Goal: Information Seeking & Learning: Learn about a topic

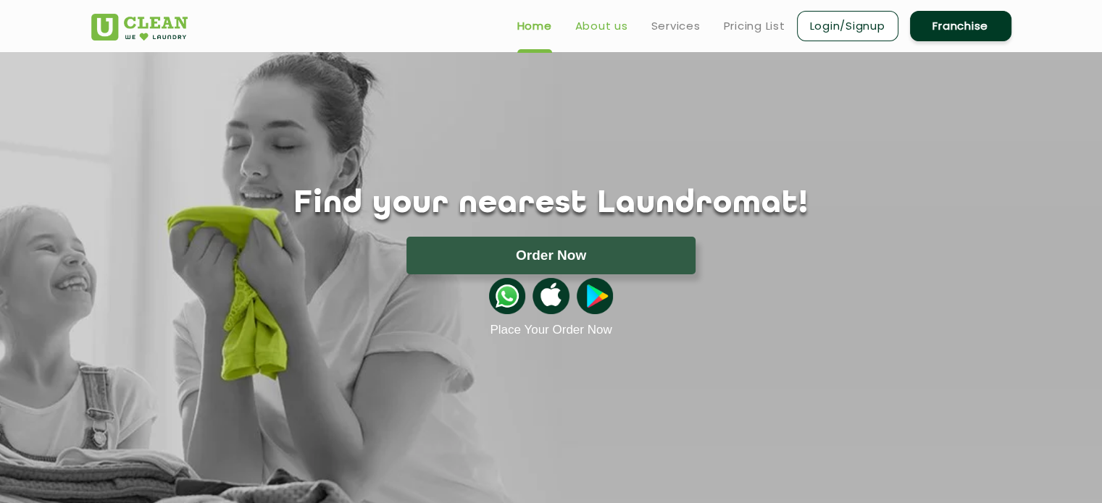
click at [608, 28] on link "About us" at bounding box center [601, 25] width 53 height 17
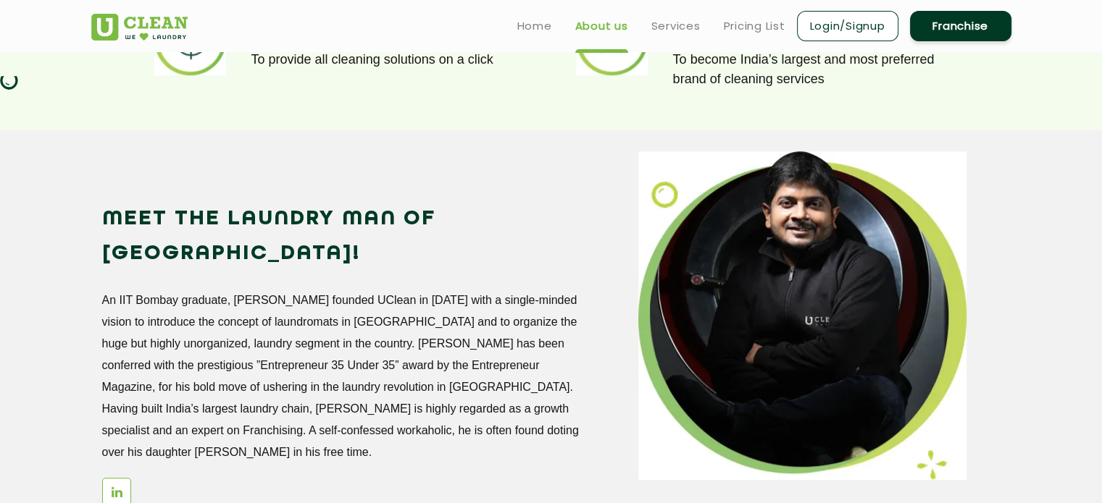
scroll to position [1157, 0]
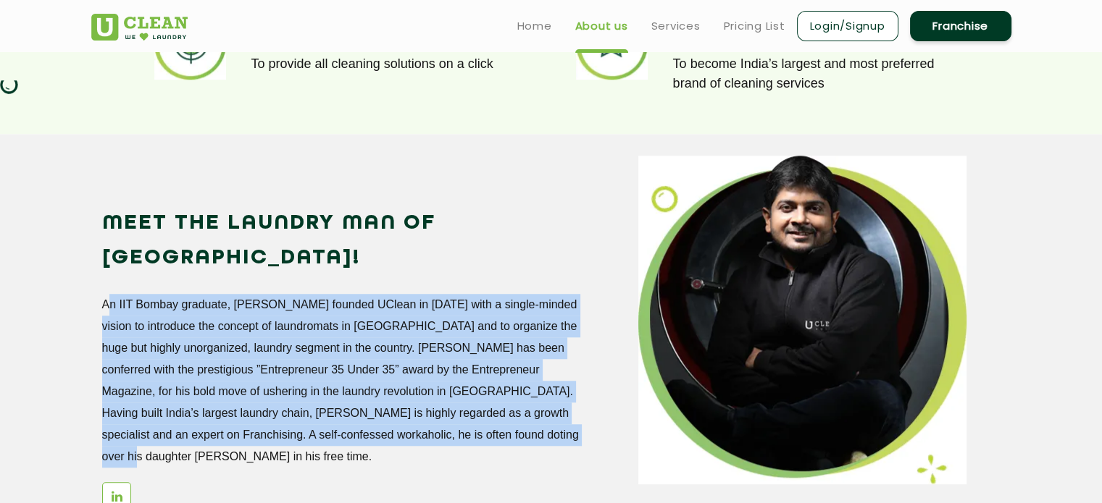
drag, startPoint x: 103, startPoint y: 269, endPoint x: 588, endPoint y: 408, distance: 504.6
click at [588, 408] on div "Meet the Laundry Man of [GEOGRAPHIC_DATA]! An IIT Bombay graduate, [PERSON_NAME…" at bounding box center [359, 365] width 515 height 319
copy p "An IIT Bombay graduate, [PERSON_NAME] founded UClean in [DATE] with a single-mi…"
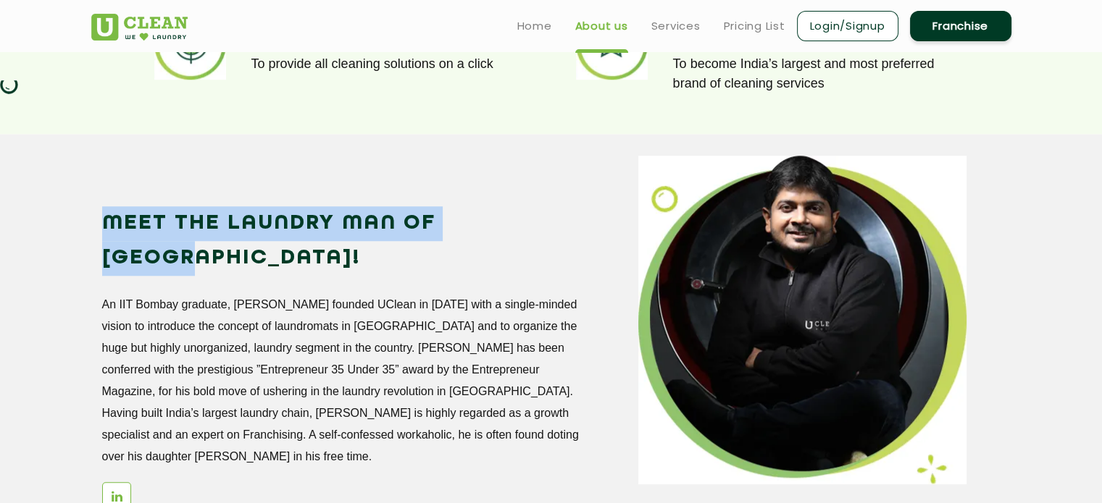
drag, startPoint x: 104, startPoint y: 219, endPoint x: 524, endPoint y: 212, distance: 420.9
click at [524, 212] on h2 "Meet the Laundry Man of [GEOGRAPHIC_DATA]!" at bounding box center [341, 241] width 479 height 70
copy h2 "Meet the Laundry Man of [GEOGRAPHIC_DATA]!"
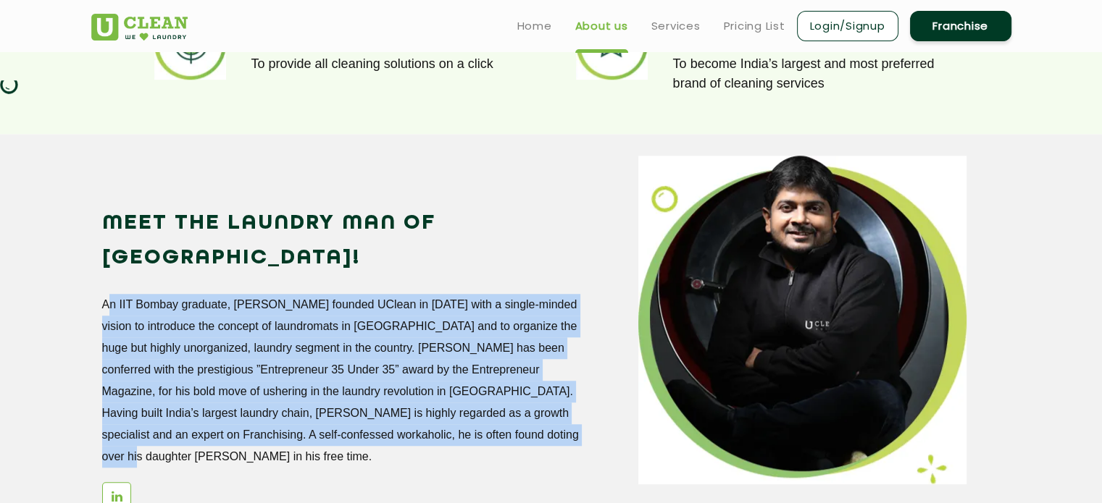
drag, startPoint x: 102, startPoint y: 269, endPoint x: 580, endPoint y: 393, distance: 493.8
click at [580, 393] on div "Meet the Laundry Man of [GEOGRAPHIC_DATA]! An IIT Bombay graduate, [PERSON_NAME…" at bounding box center [359, 365] width 515 height 319
copy p "An IIT Bombay graduate, [PERSON_NAME] founded UClean in [DATE] with a single-mi…"
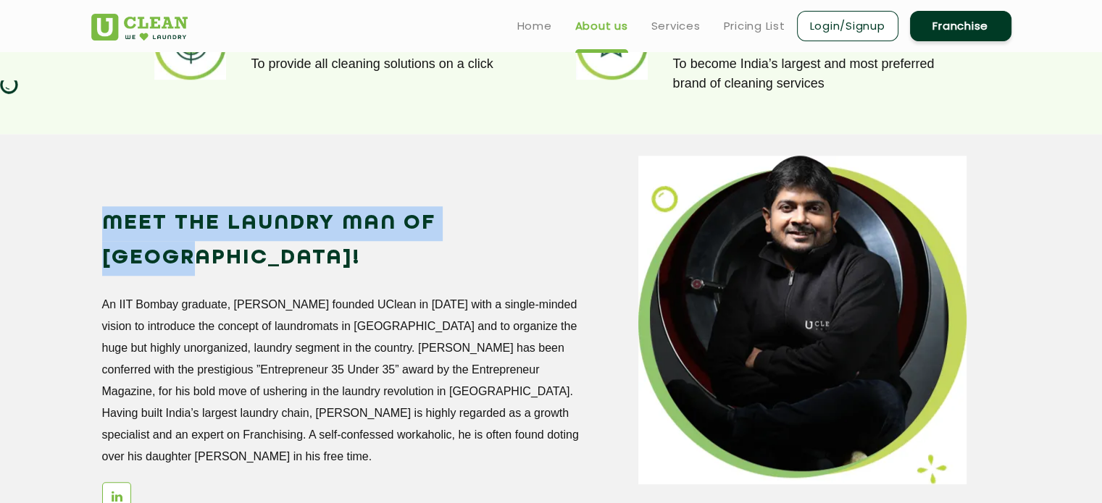
drag, startPoint x: 102, startPoint y: 222, endPoint x: 530, endPoint y: 224, distance: 428.1
click at [530, 224] on h2 "Meet the Laundry Man of [GEOGRAPHIC_DATA]!" at bounding box center [341, 241] width 479 height 70
copy h2 "Meet the Laundry Man of [GEOGRAPHIC_DATA]!"
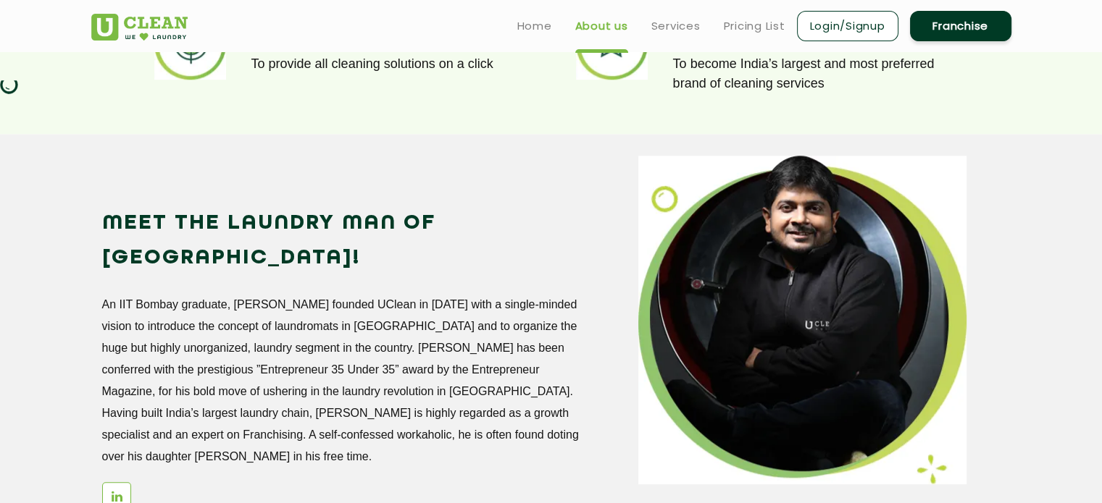
click at [556, 321] on p "An IIT Bombay graduate, [PERSON_NAME] founded UClean in [DATE] with a single-mi…" at bounding box center [341, 381] width 479 height 174
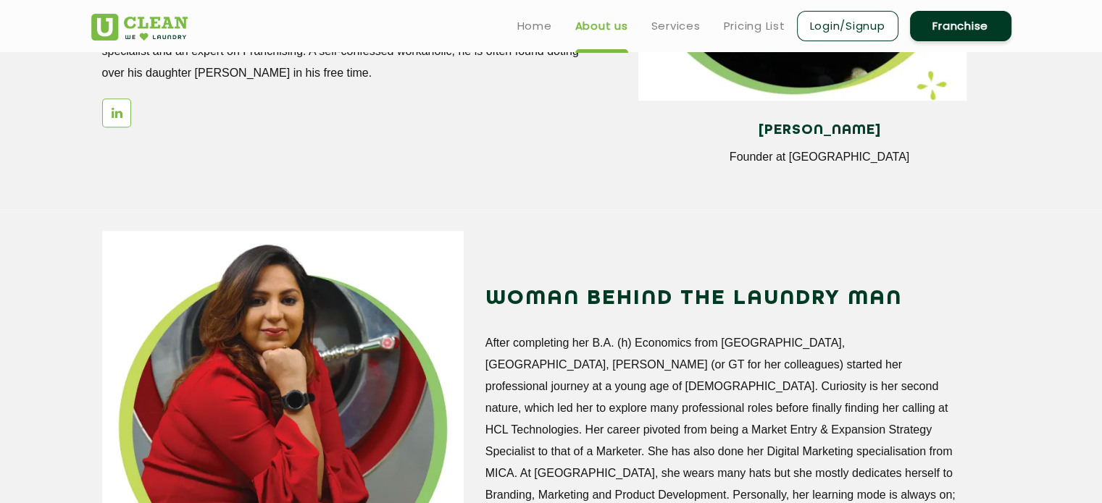
scroll to position [1546, 0]
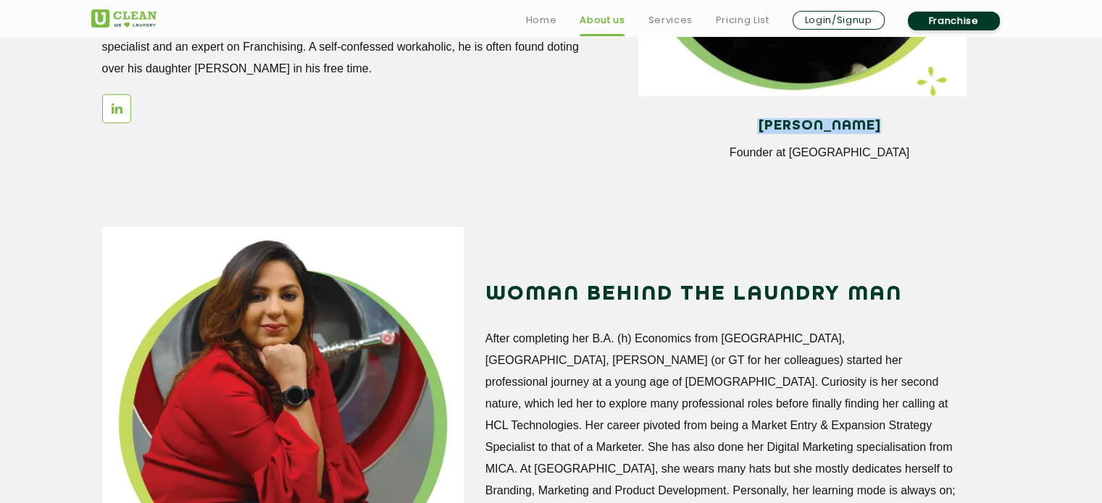
drag, startPoint x: 753, startPoint y: 125, endPoint x: 889, endPoint y: 127, distance: 135.5
click at [889, 127] on h4 "[PERSON_NAME]" at bounding box center [819, 126] width 340 height 16
copy h4 "[PERSON_NAME]"
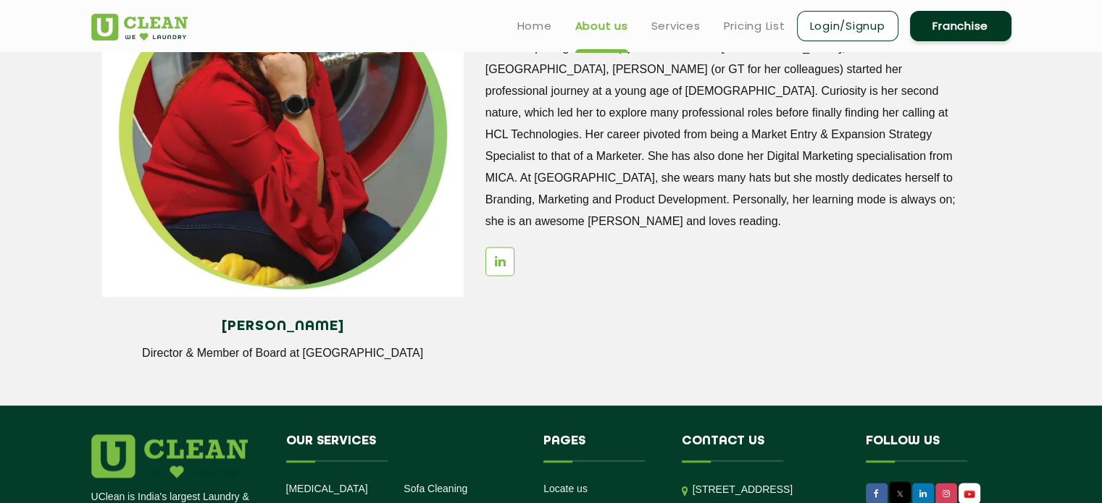
scroll to position [1836, 0]
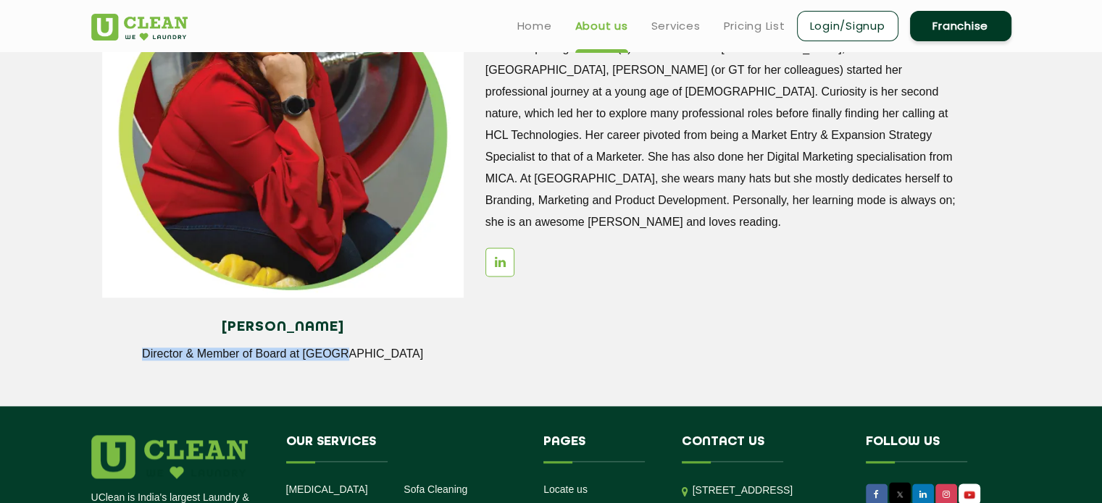
drag, startPoint x: 185, startPoint y: 352, endPoint x: 385, endPoint y: 359, distance: 200.0
click at [385, 359] on p "Director & Member of Board at [GEOGRAPHIC_DATA]" at bounding box center [283, 354] width 340 height 13
copy p "Director & Member of Board at [GEOGRAPHIC_DATA]"
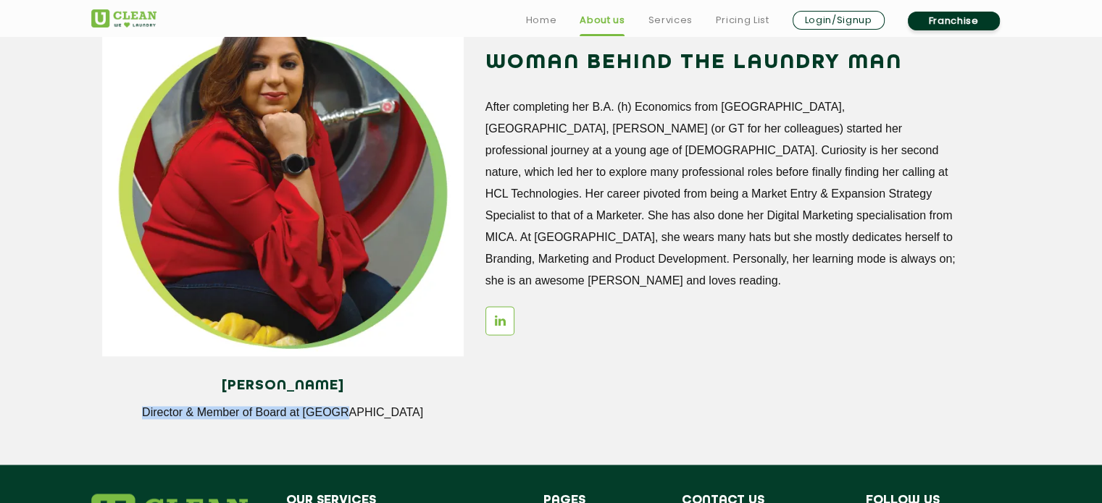
scroll to position [1778, 0]
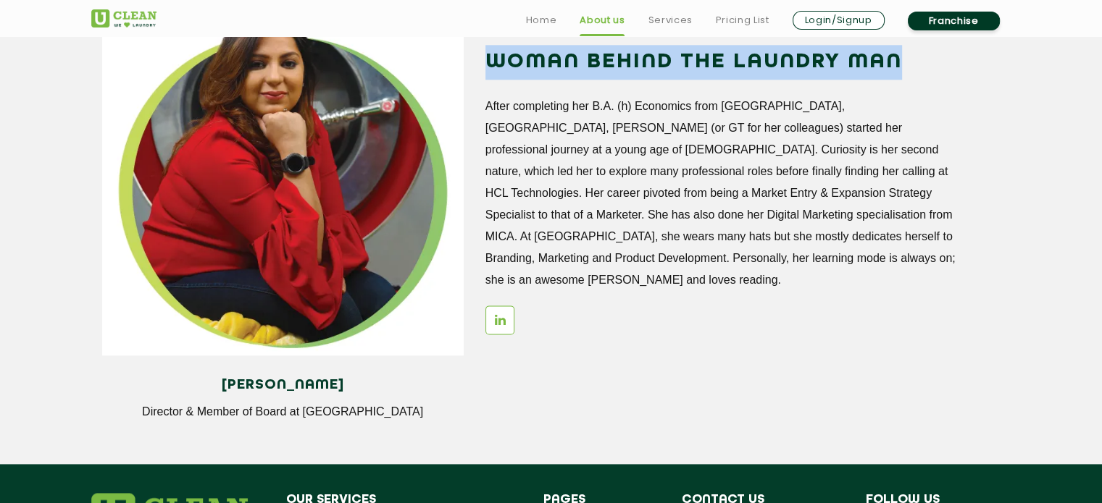
drag, startPoint x: 488, startPoint y: 55, endPoint x: 952, endPoint y: 55, distance: 463.6
click at [952, 55] on h2 "WOMAN BEHIND THE LAUNDRY MAN" at bounding box center [724, 62] width 479 height 35
copy h2 "WOMAN BEHIND THE LAUNDRY MAN"
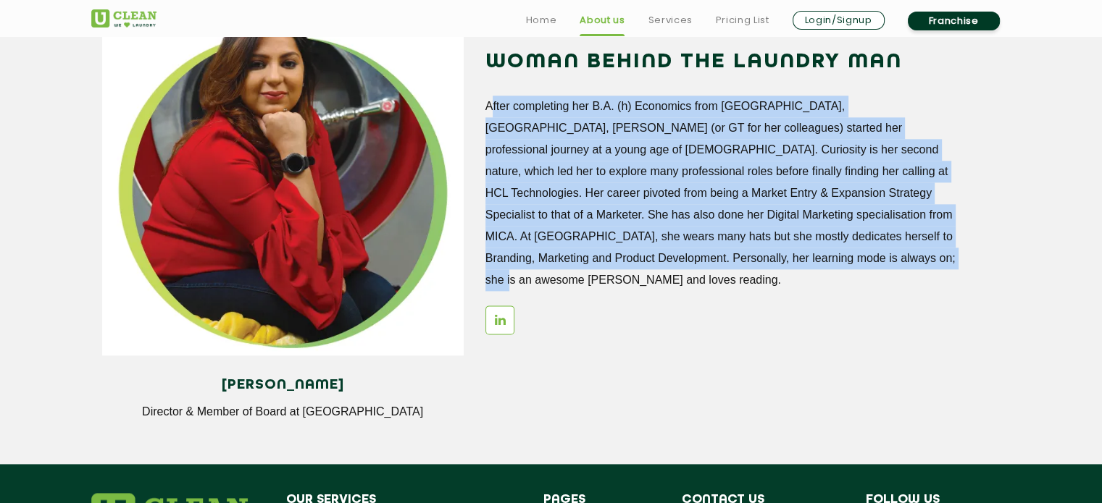
drag, startPoint x: 485, startPoint y: 104, endPoint x: 734, endPoint y: 261, distance: 293.6
click at [734, 261] on p "After completing her B.A. (h) Economics from [GEOGRAPHIC_DATA], [GEOGRAPHIC_DAT…" at bounding box center [724, 194] width 479 height 196
copy p "After completing her B.A. (h) Economics from [GEOGRAPHIC_DATA], [GEOGRAPHIC_DAT…"
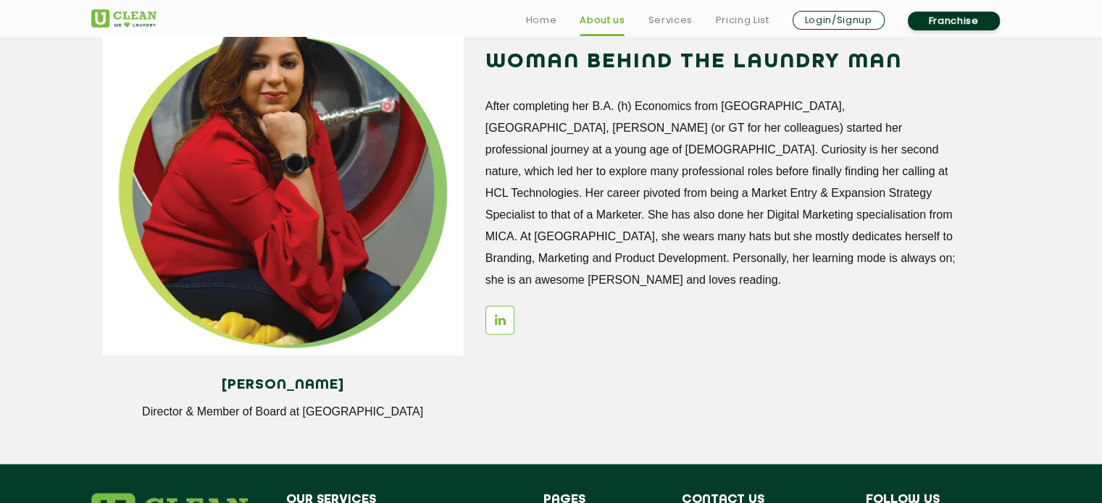
click at [641, 281] on div "WOMAN BEHIND THE LAUNDRY MAN After completing her B.A. (h) Economics from [GEOG…" at bounding box center [742, 197] width 515 height 304
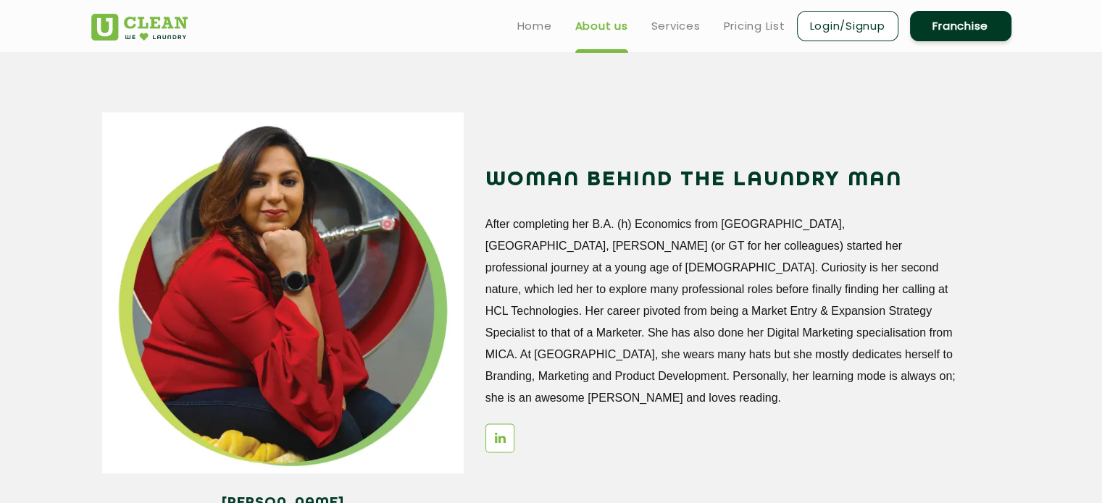
scroll to position [1659, 0]
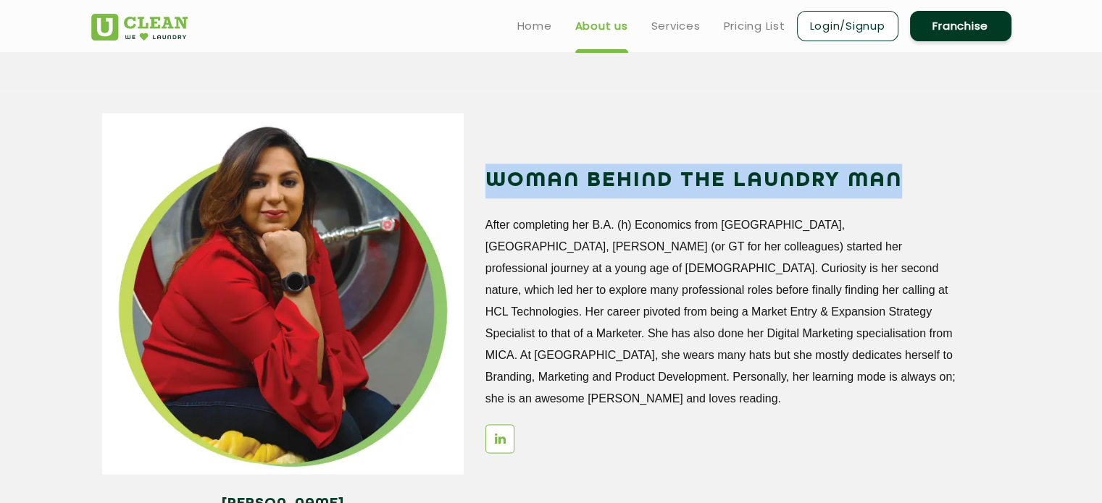
drag, startPoint x: 487, startPoint y: 177, endPoint x: 967, endPoint y: 167, distance: 480.3
click at [967, 167] on div "WOMAN BEHIND THE LAUNDRY MAN After completing her B.A. (h) Economics from [GEOG…" at bounding box center [742, 316] width 515 height 304
copy h2 "WOMAN BEHIND THE LAUNDRY MAN"
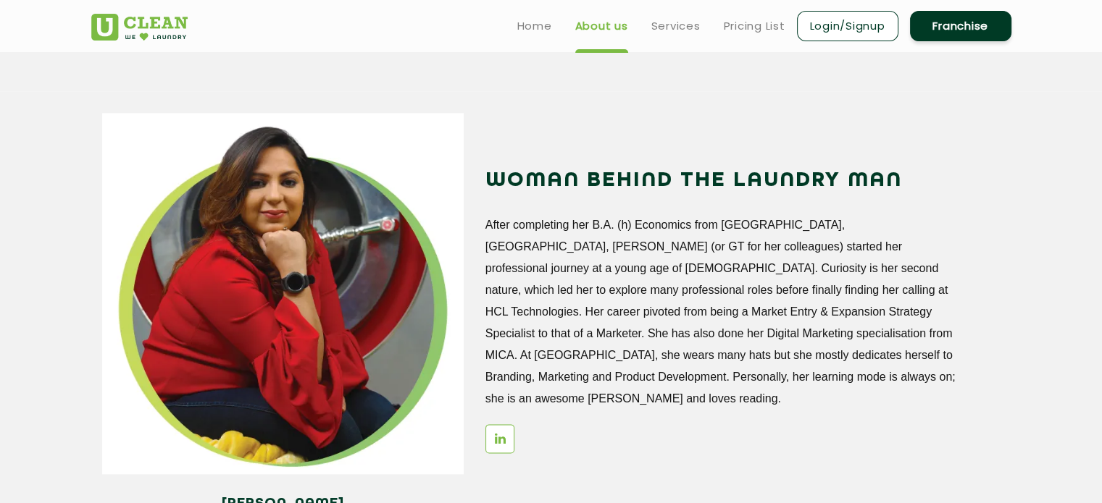
click at [485, 223] on p "After completing her B.A. (h) Economics from [GEOGRAPHIC_DATA], [GEOGRAPHIC_DAT…" at bounding box center [724, 312] width 479 height 196
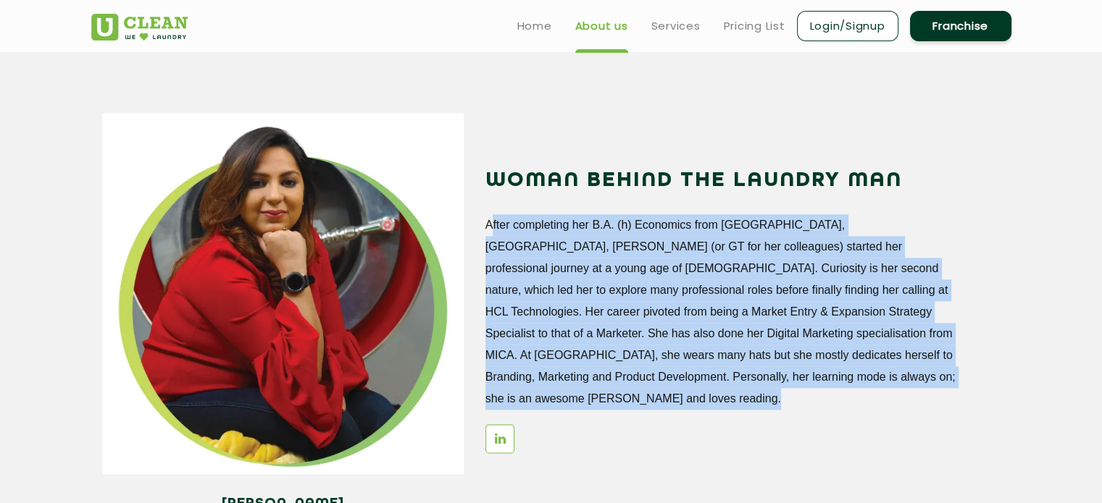
drag, startPoint x: 485, startPoint y: 223, endPoint x: 746, endPoint y: 382, distance: 305.8
click at [746, 382] on p "After completing her B.A. (h) Economics from [GEOGRAPHIC_DATA], [GEOGRAPHIC_DAT…" at bounding box center [724, 312] width 479 height 196
copy p "After completing her B.A. (h) Economics from [GEOGRAPHIC_DATA], [GEOGRAPHIC_DAT…"
click at [663, 273] on p "After completing her B.A. (h) Economics from [GEOGRAPHIC_DATA], [GEOGRAPHIC_DAT…" at bounding box center [724, 312] width 479 height 196
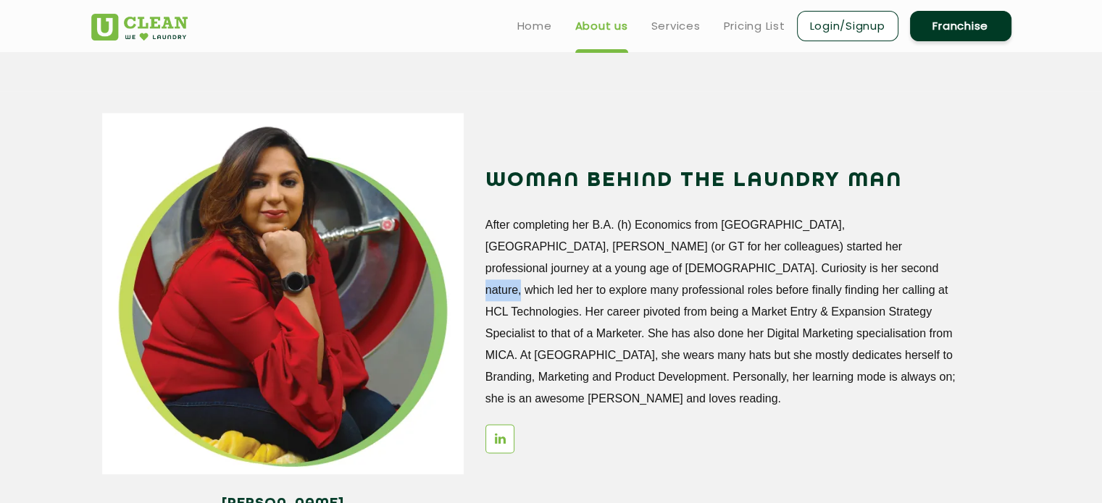
click at [663, 273] on p "After completing her B.A. (h) Economics from [GEOGRAPHIC_DATA], [GEOGRAPHIC_DAT…" at bounding box center [724, 312] width 479 height 196
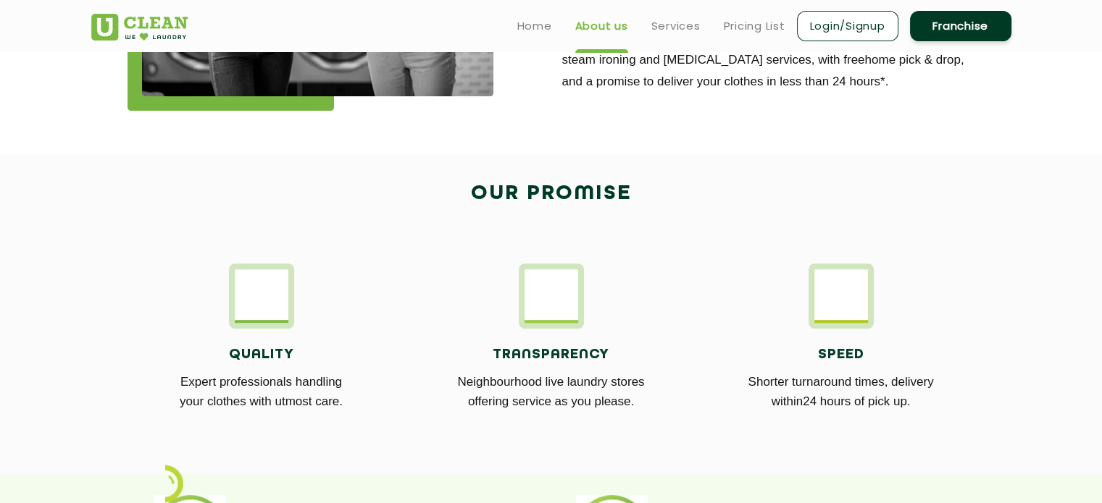
scroll to position [0, 0]
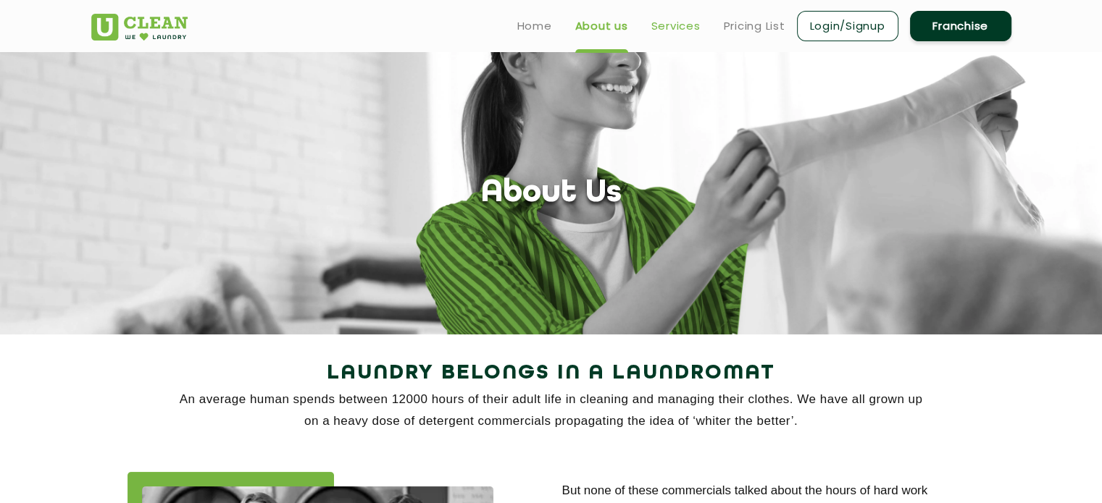
click at [680, 29] on link "Services" at bounding box center [675, 25] width 49 height 17
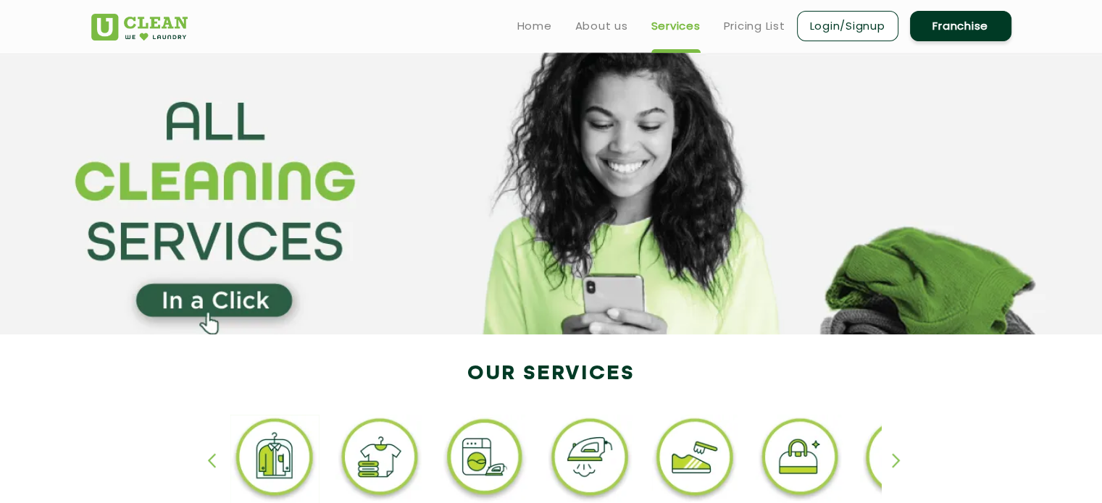
drag, startPoint x: 650, startPoint y: 207, endPoint x: 539, endPoint y: 234, distance: 114.0
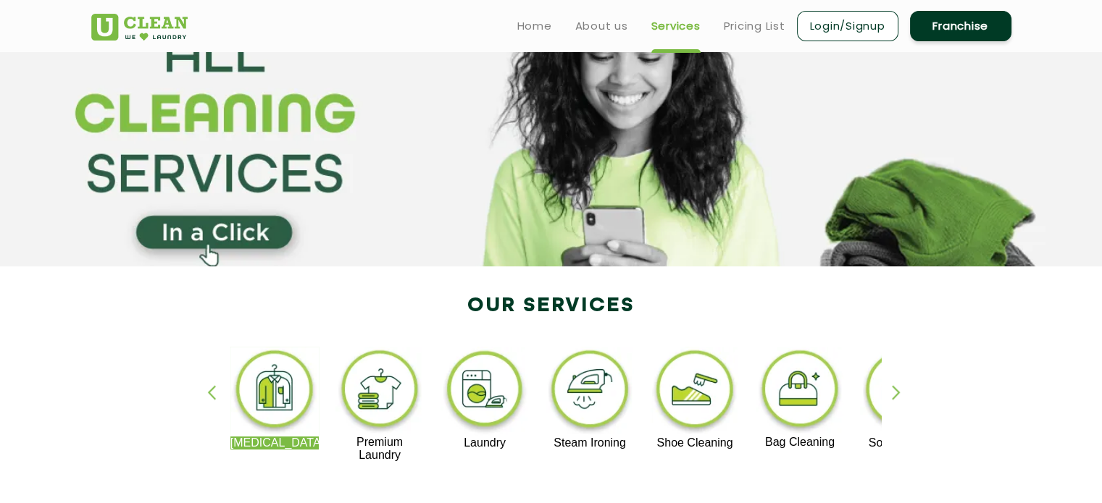
scroll to position [67, 0]
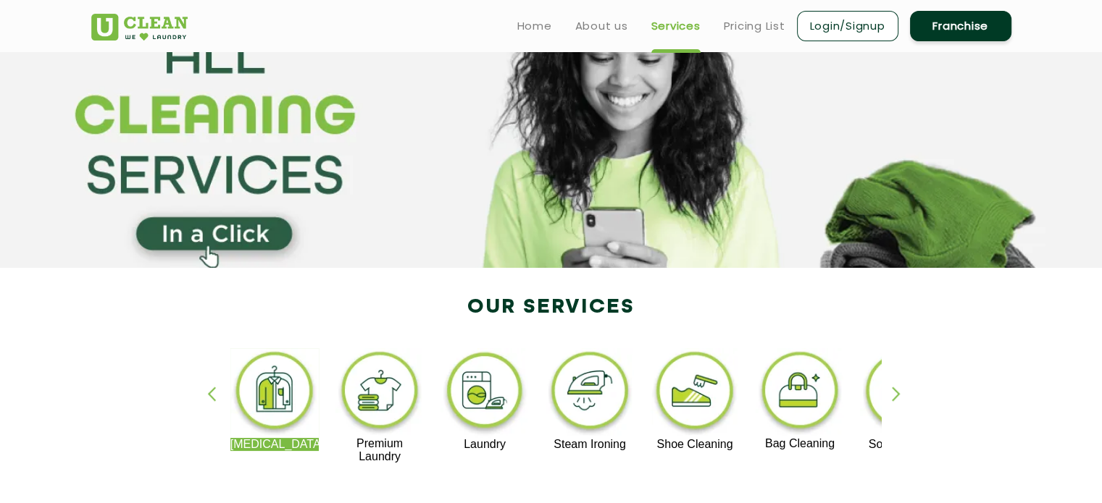
click at [892, 388] on div "button" at bounding box center [903, 407] width 22 height 40
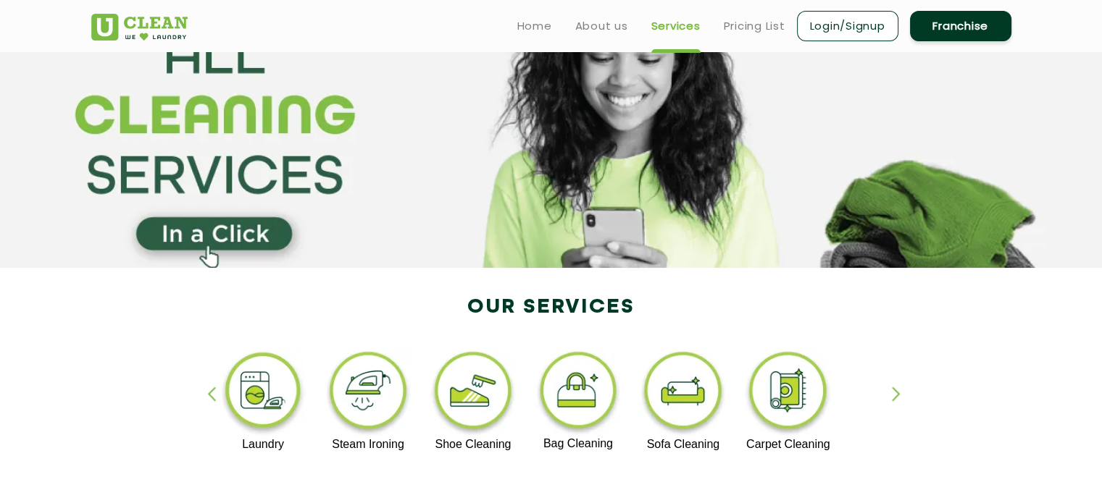
click at [892, 388] on div "button" at bounding box center [903, 407] width 22 height 40
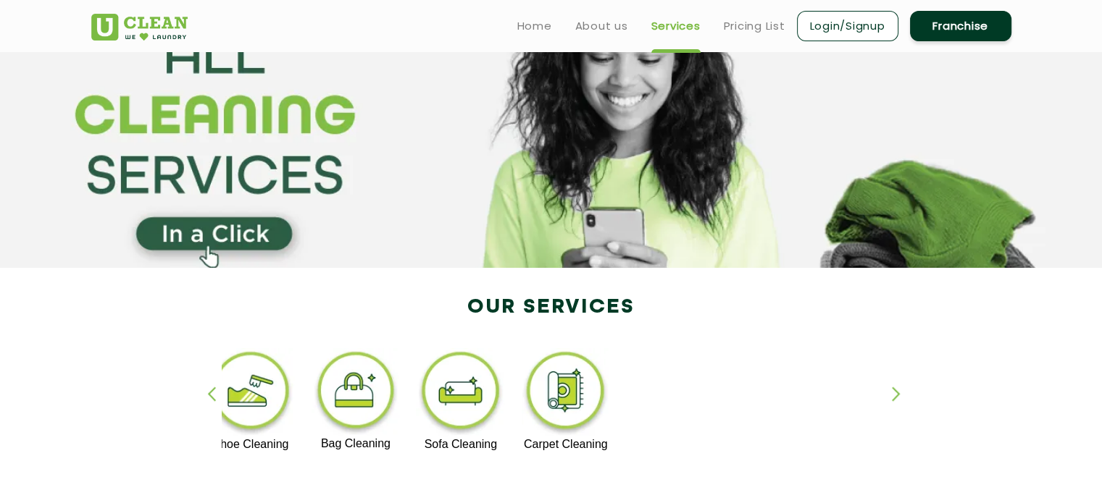
click at [892, 388] on div "button" at bounding box center [903, 407] width 22 height 40
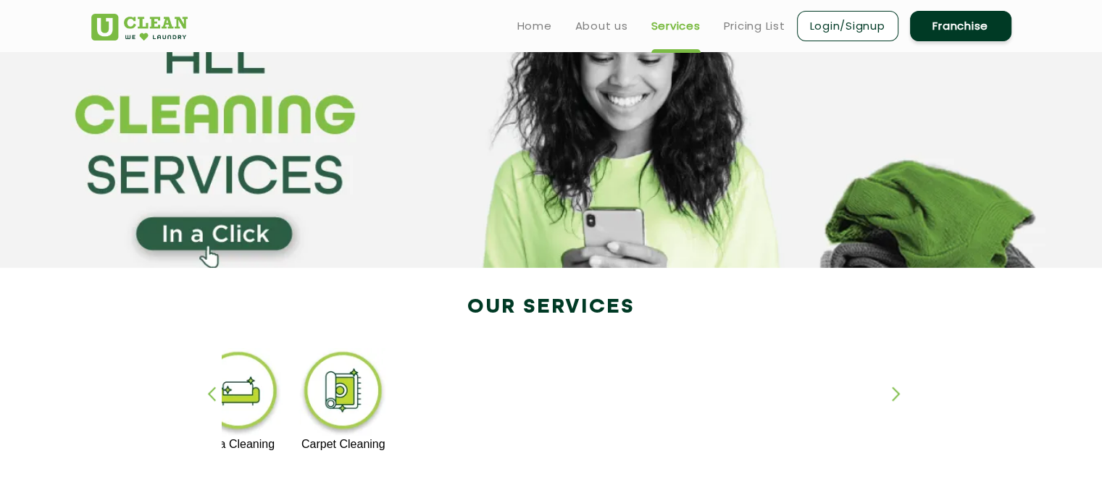
click at [216, 390] on div "button" at bounding box center [218, 407] width 22 height 40
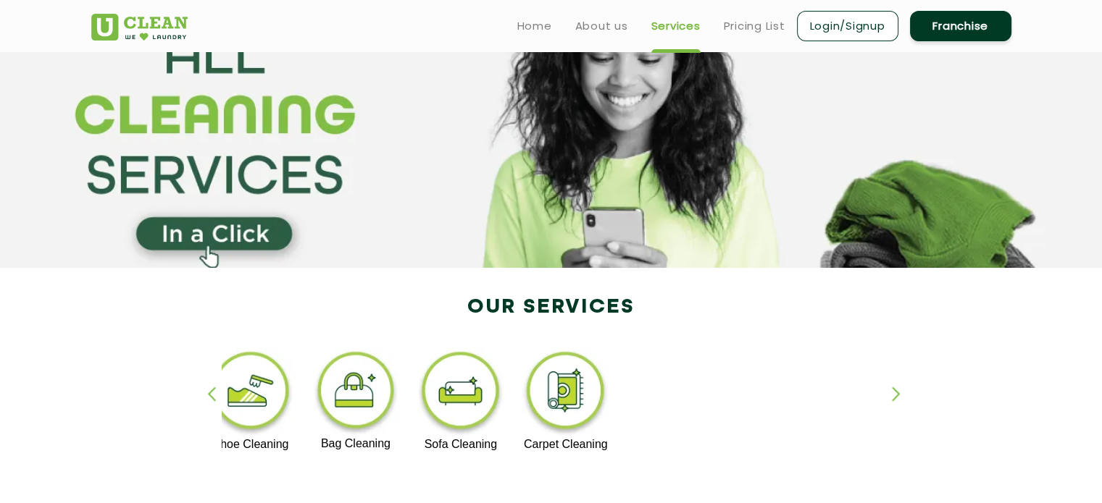
click at [216, 390] on div "button" at bounding box center [218, 407] width 22 height 40
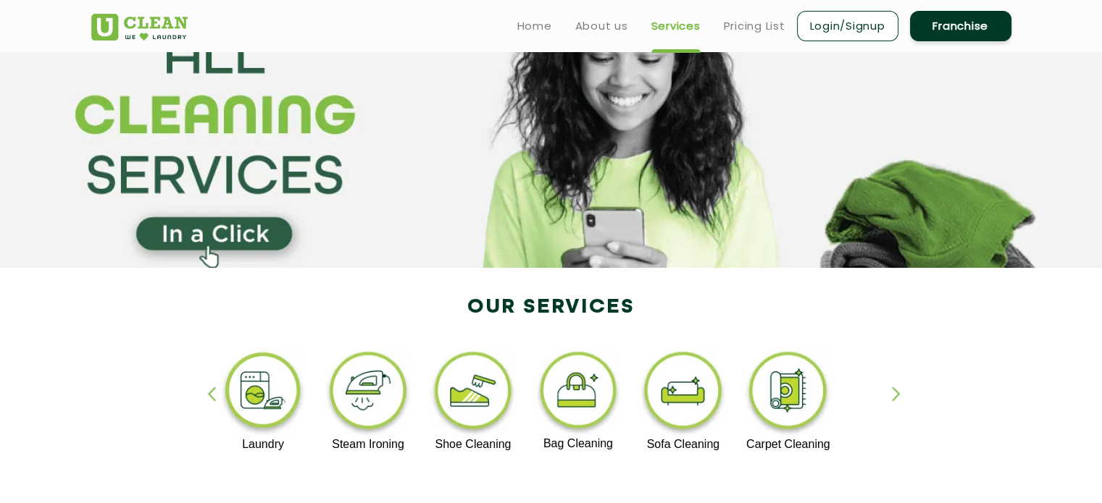
click at [216, 390] on div "button" at bounding box center [218, 407] width 22 height 40
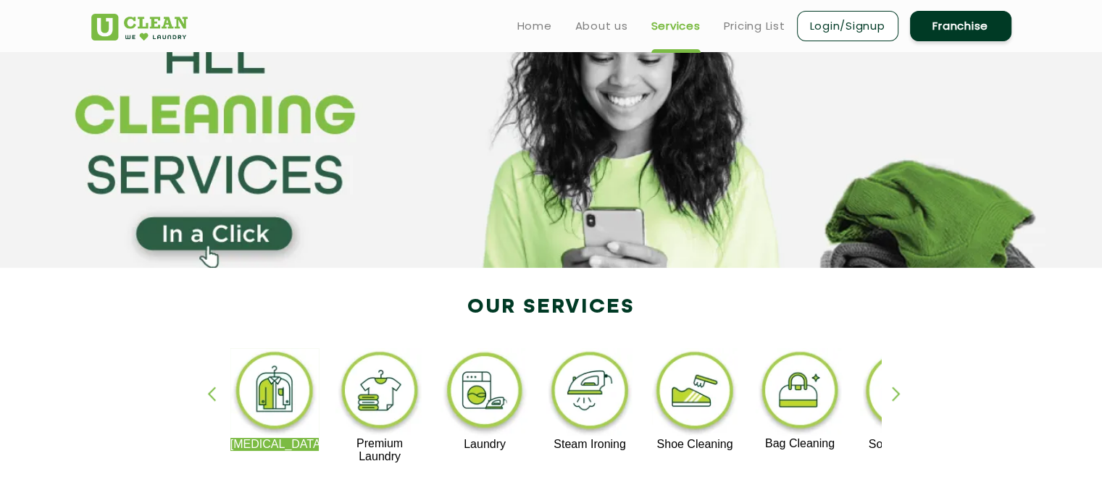
click at [216, 390] on div "button" at bounding box center [218, 407] width 22 height 40
click at [405, 376] on img at bounding box center [379, 392] width 89 height 89
